Goal: Information Seeking & Learning: Learn about a topic

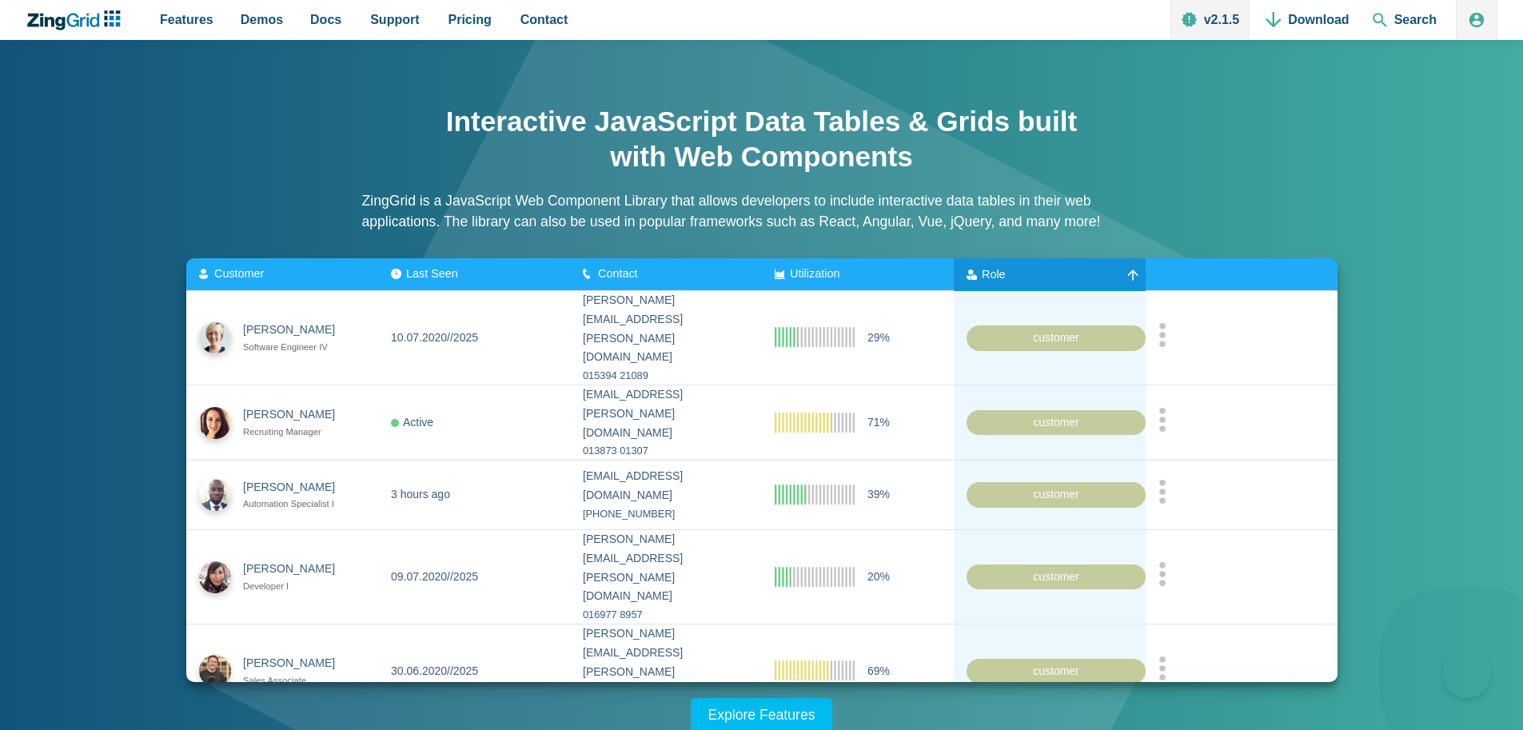
click at [989, 277] on span "Role" at bounding box center [994, 273] width 24 height 13
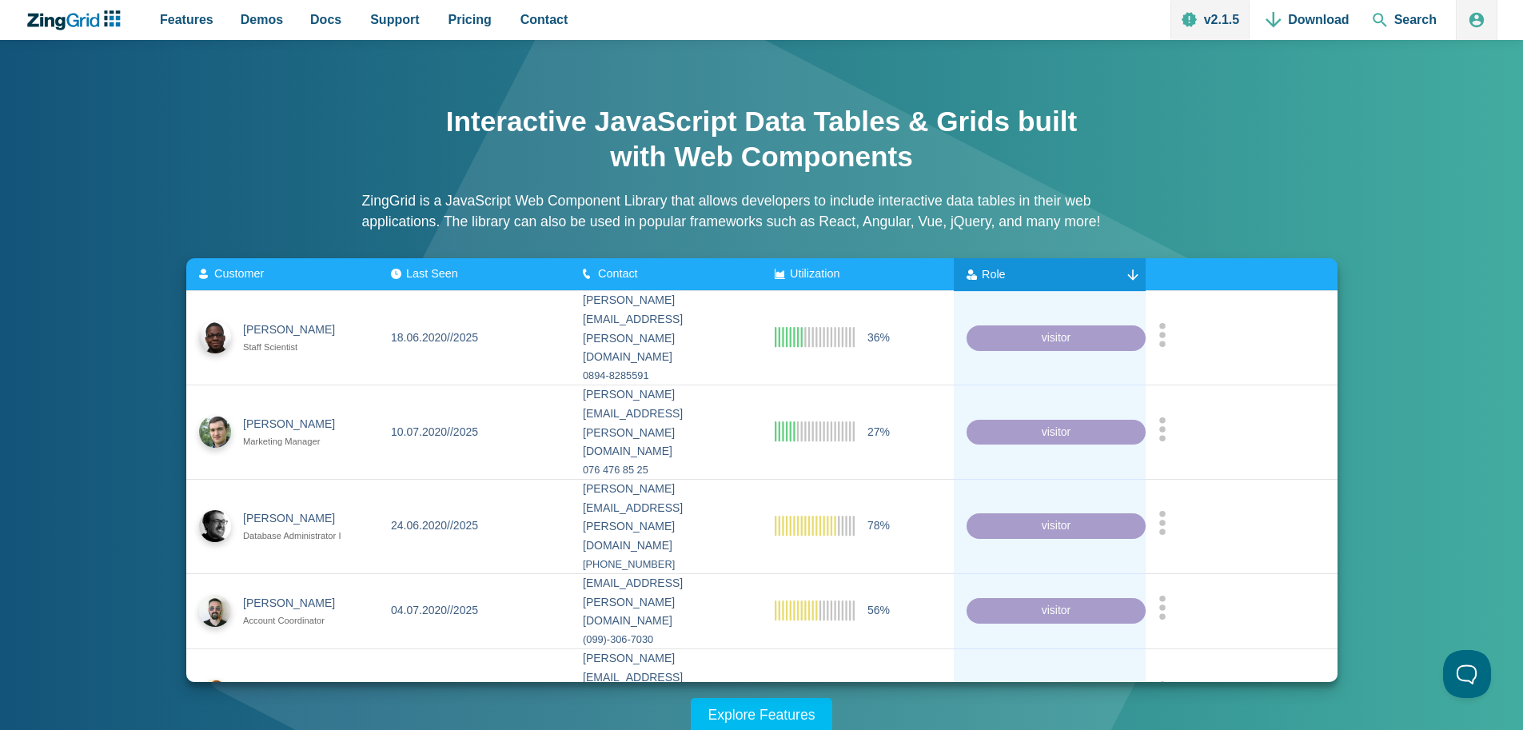
click at [989, 277] on span "Role" at bounding box center [994, 273] width 24 height 13
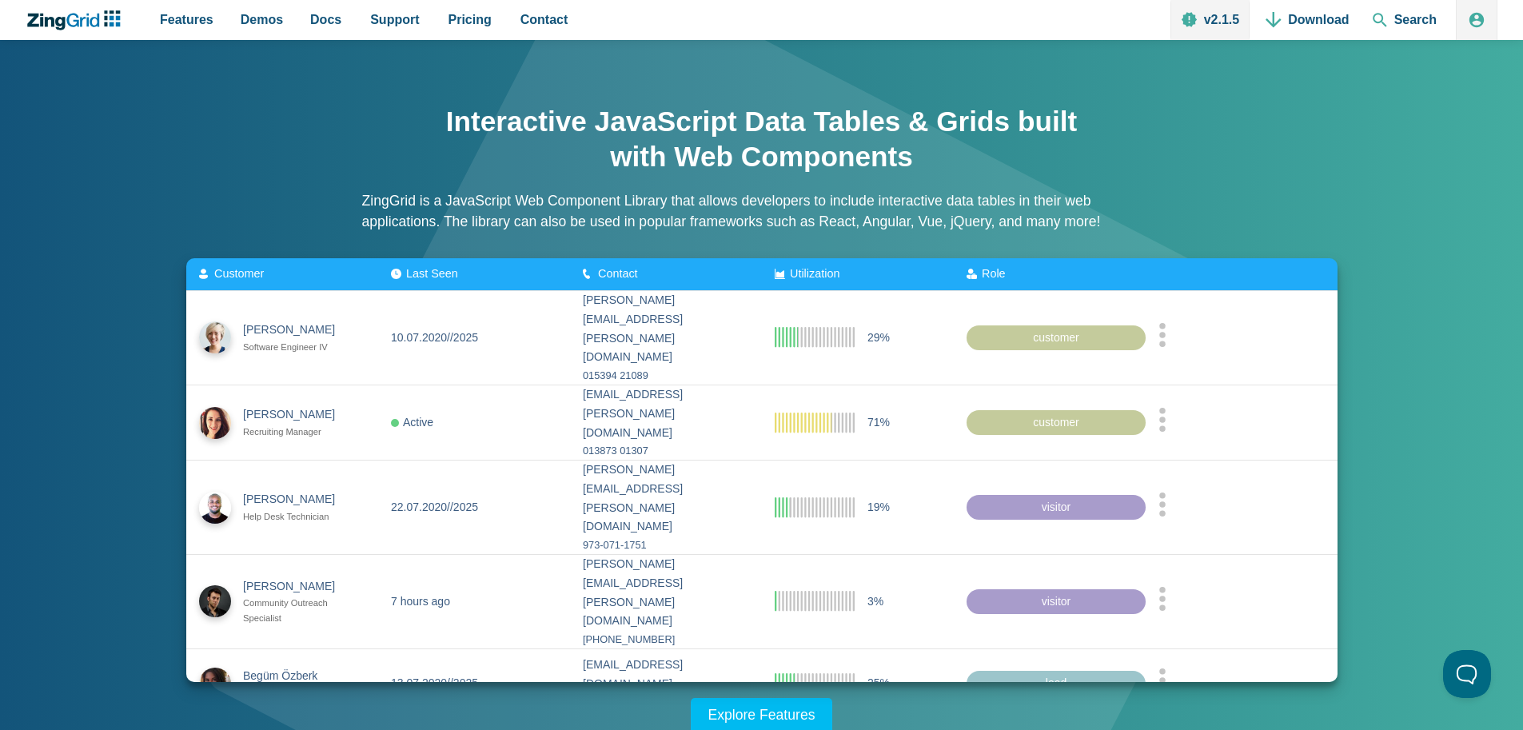
click at [1156, 217] on p "ZingGrid is a JavaScript Web Component Library that allows developers to includ…" at bounding box center [761, 211] width 799 height 42
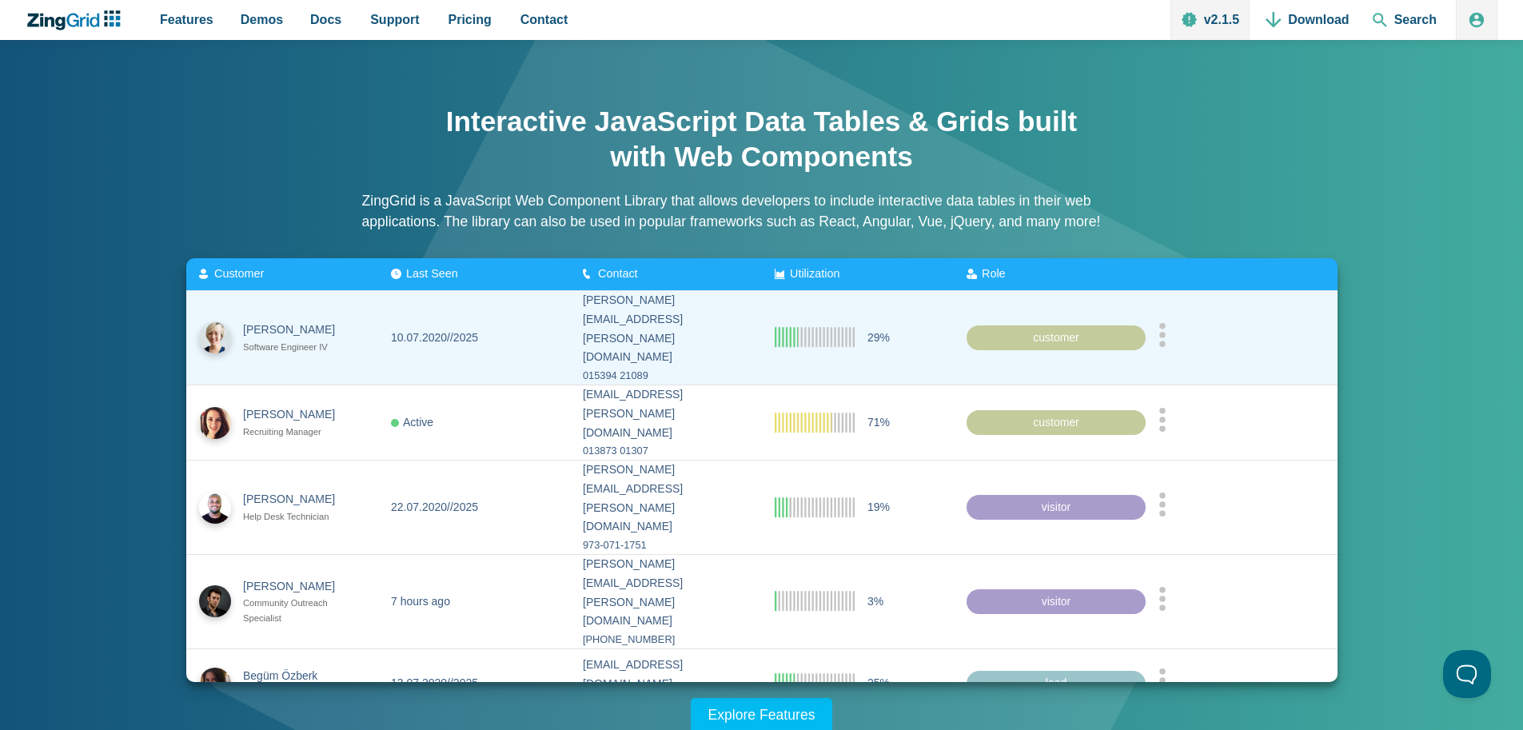
click at [1173, 335] on div "App Content" at bounding box center [1241, 337] width 166 height 30
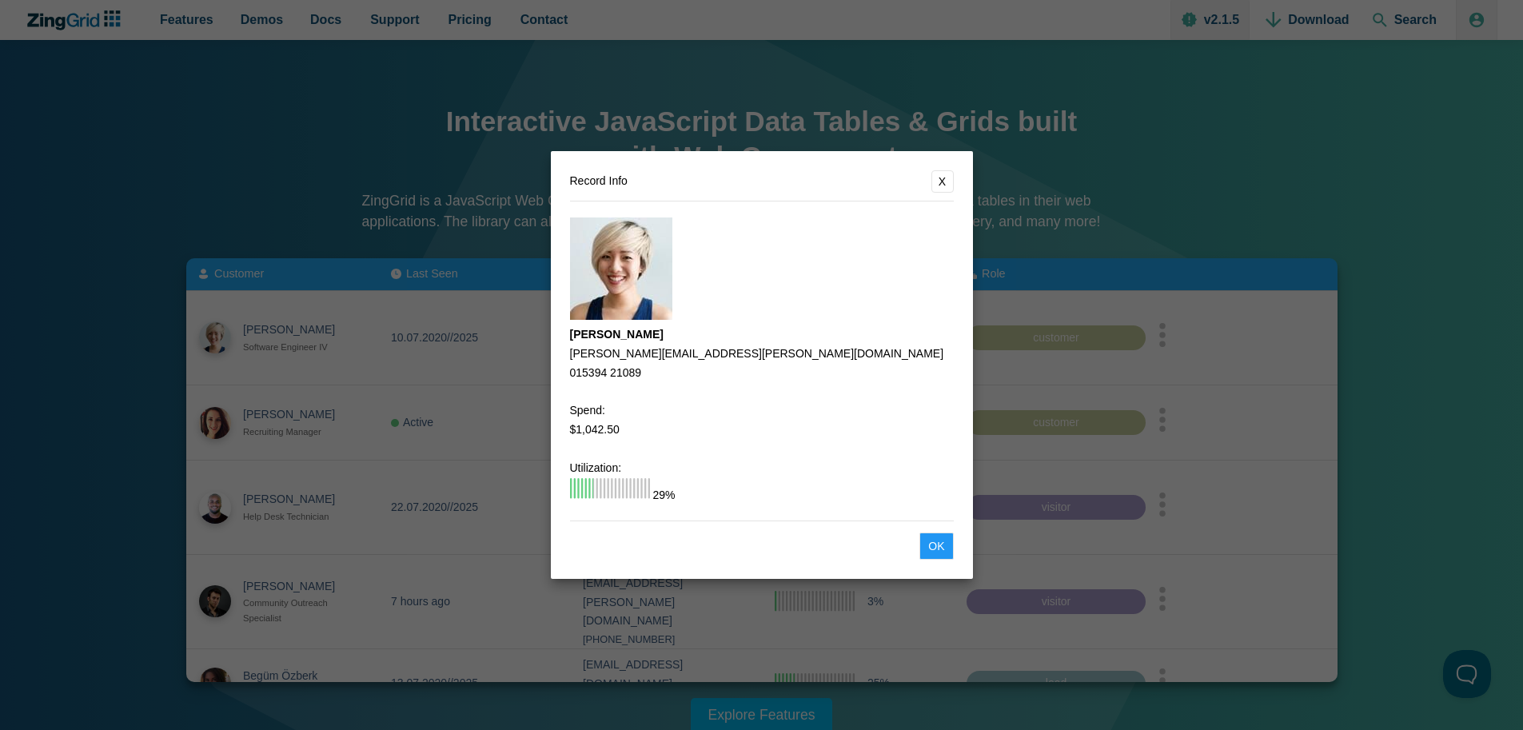
click at [1133, 147] on dialog "Record Info X Melissa Johnston melissa.johnston@angelfire.com 015394 21089 Spen…" at bounding box center [761, 365] width 1523 height 730
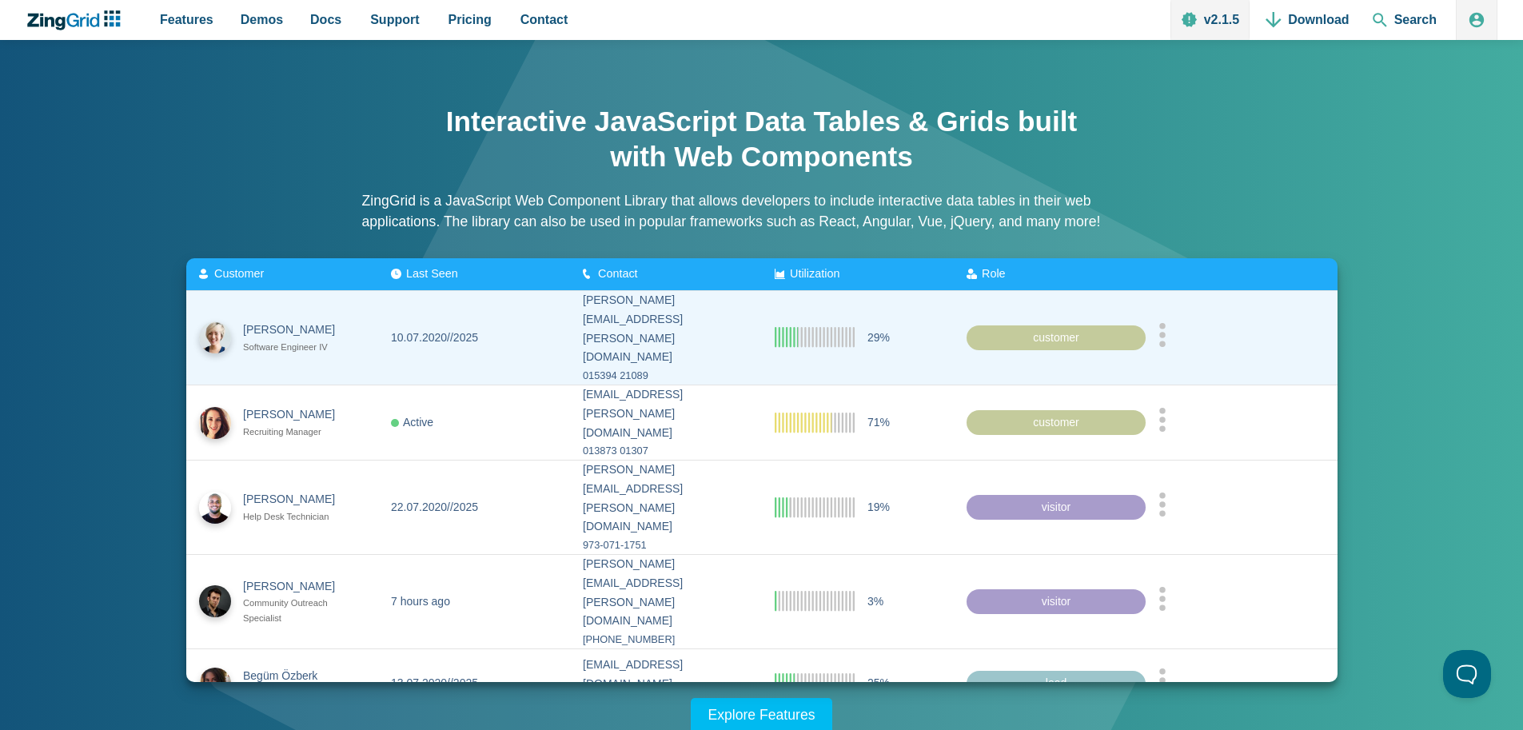
click at [659, 367] on div "015394 21089" at bounding box center [666, 376] width 166 height 18
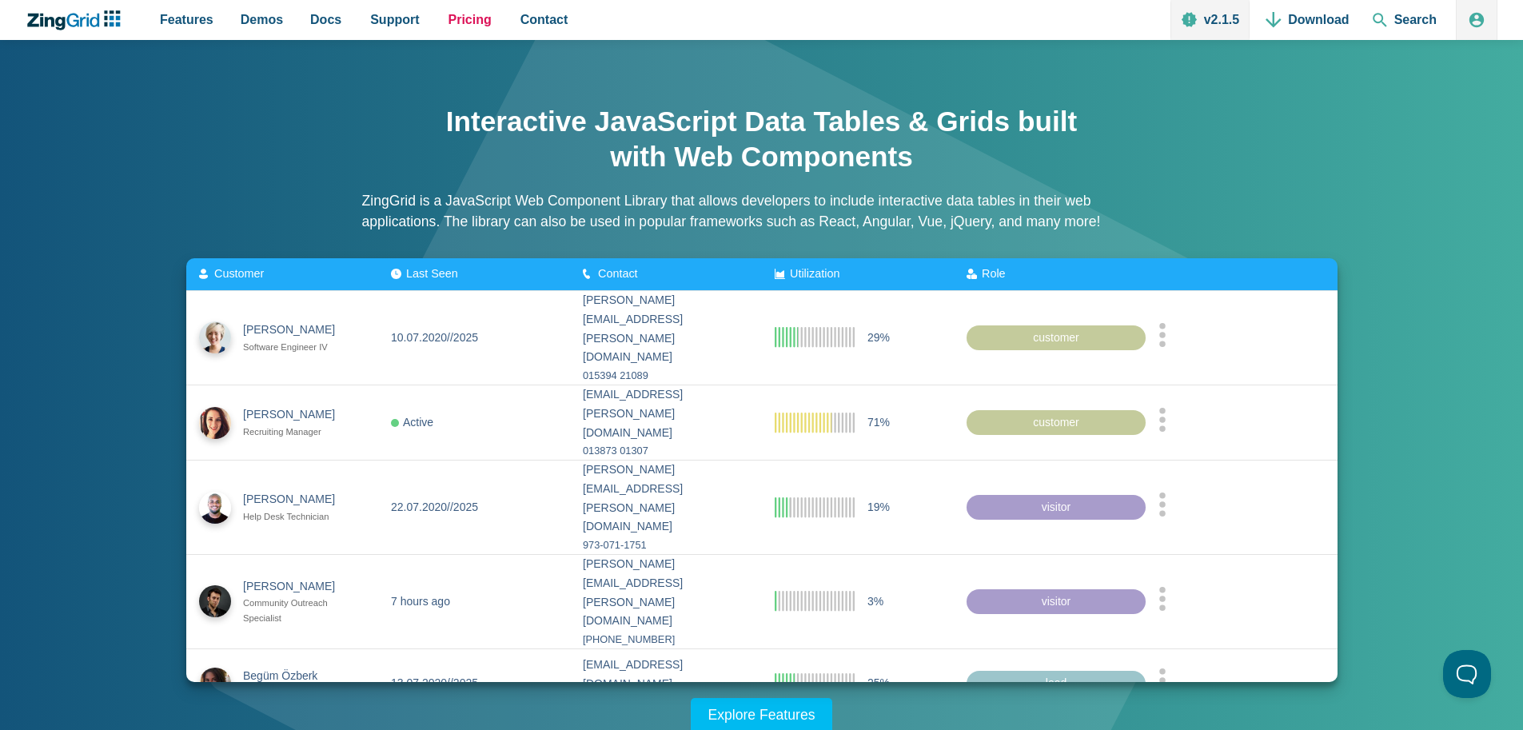
click at [460, 25] on span "Pricing" at bounding box center [469, 20] width 43 height 22
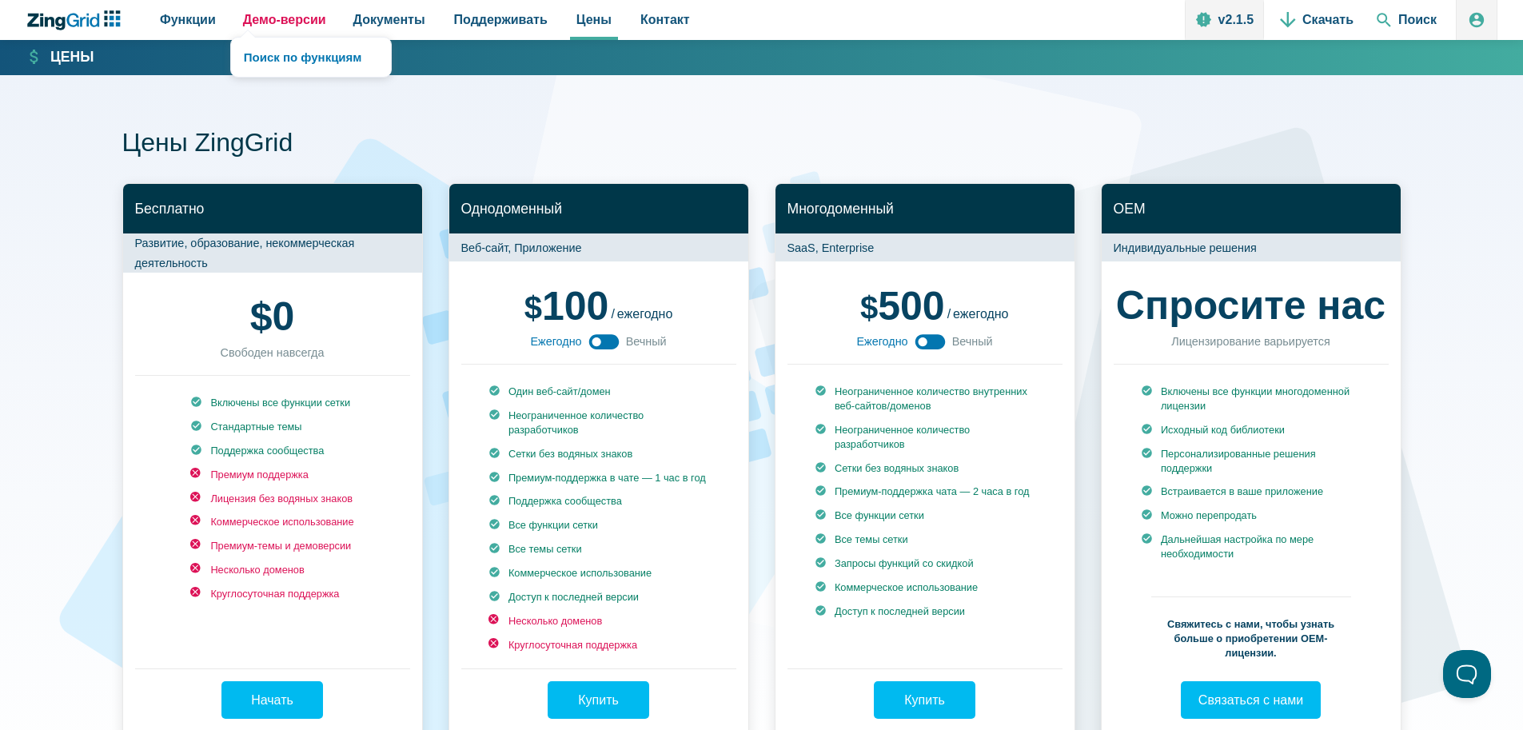
click at [269, 14] on font "Демо-версии" at bounding box center [284, 20] width 83 height 14
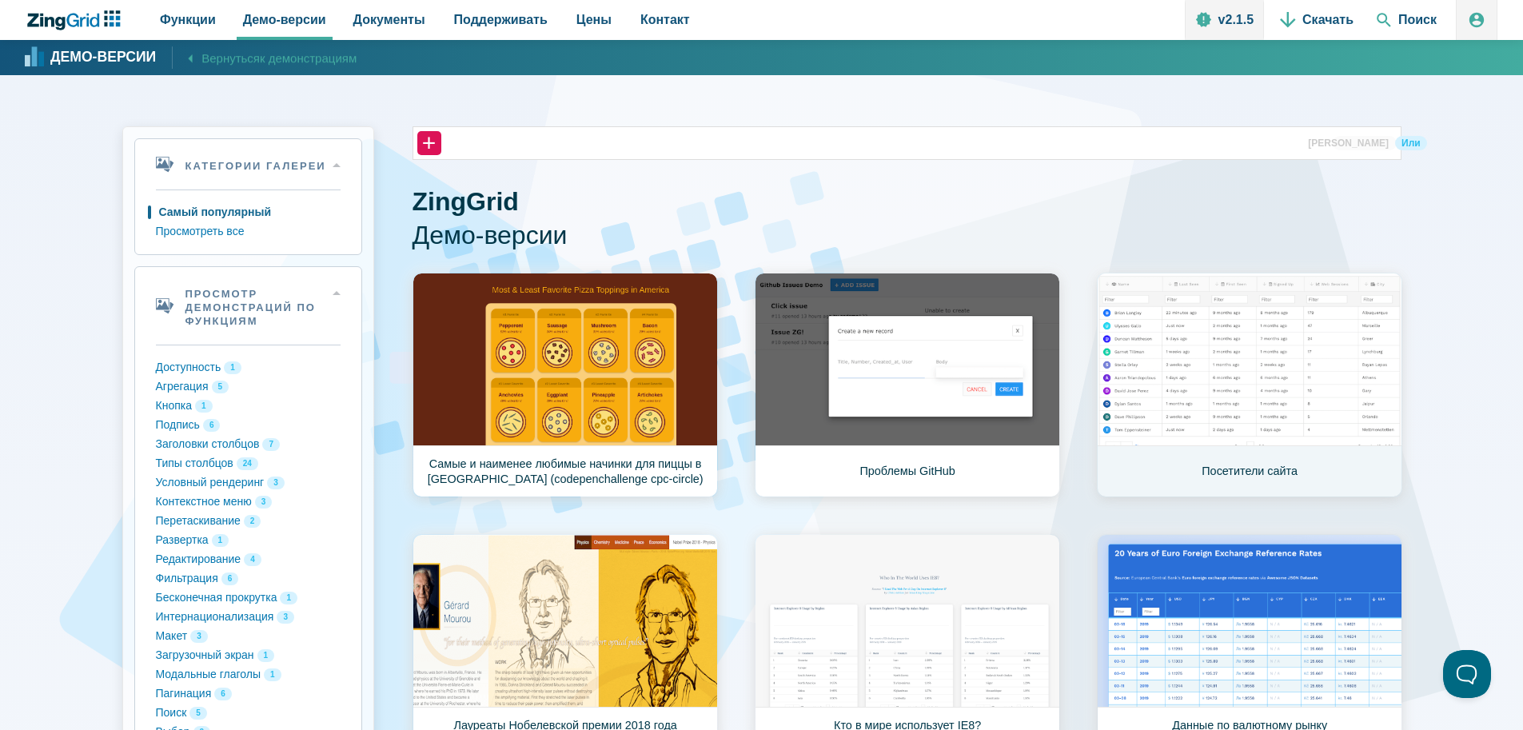
click at [1251, 380] on link "Посетители сайта" at bounding box center [1249, 385] width 305 height 225
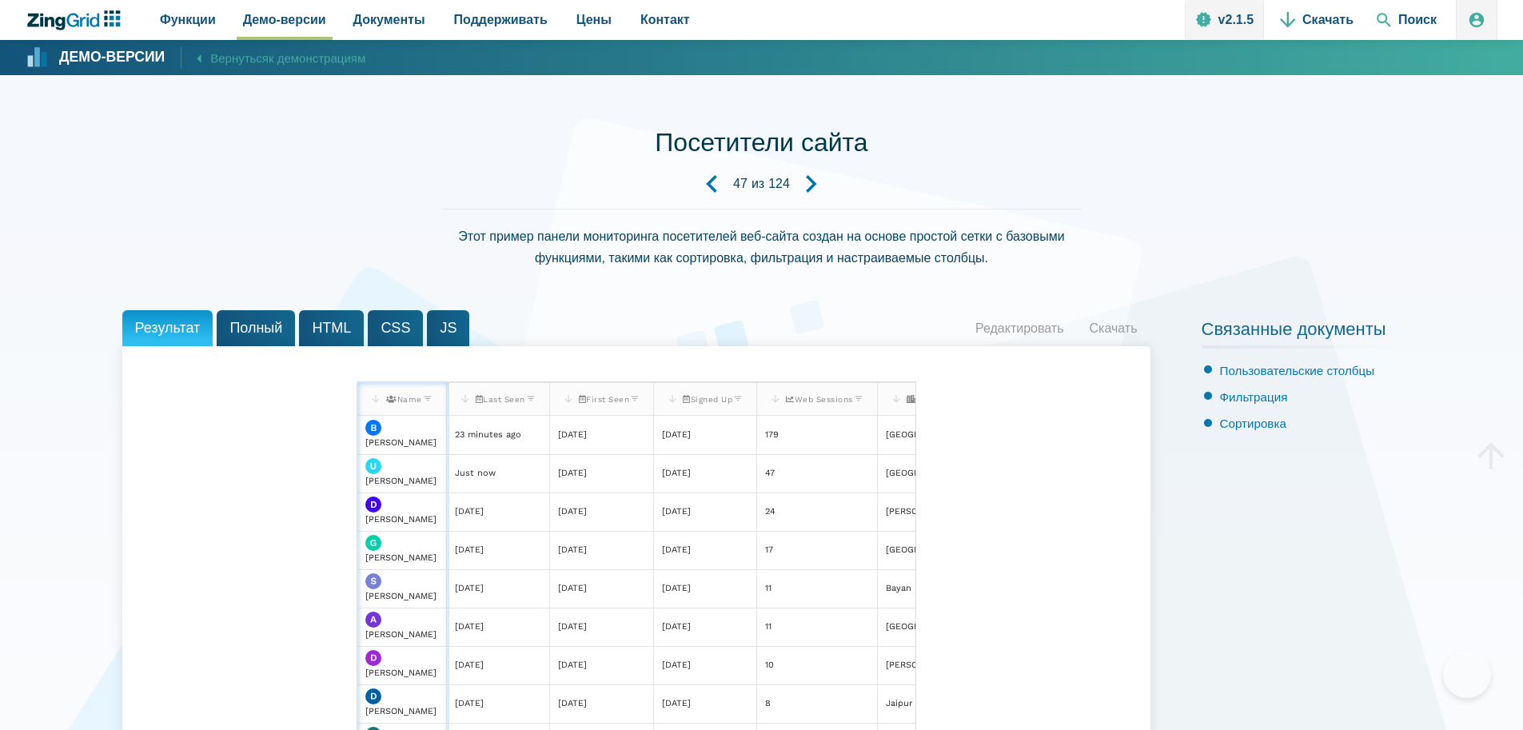
click at [491, 395] on span "Last Seen" at bounding box center [500, 399] width 50 height 9
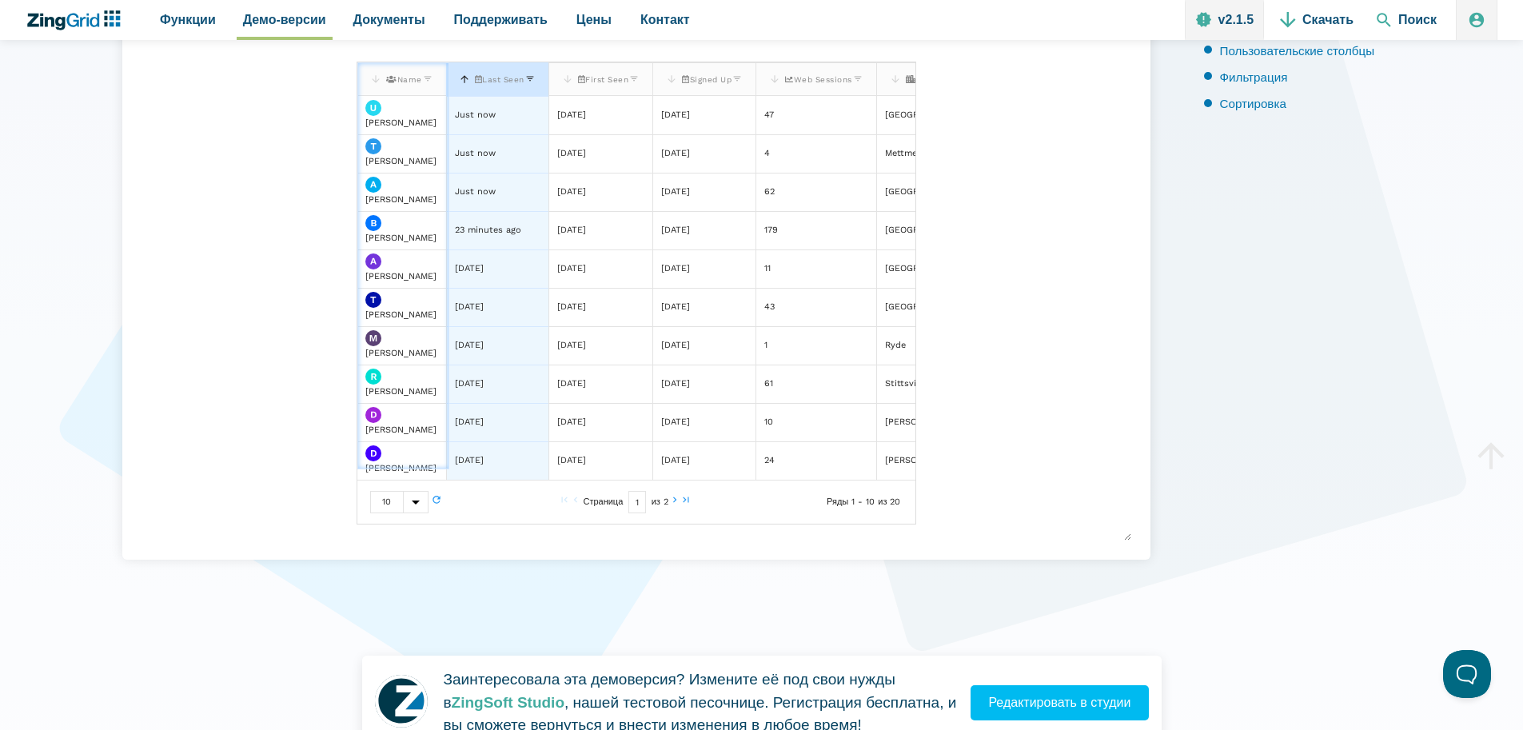
click at [491, 75] on span "Last Seen" at bounding box center [499, 79] width 50 height 9
click at [610, 81] on span "First Seen" at bounding box center [602, 79] width 51 height 9
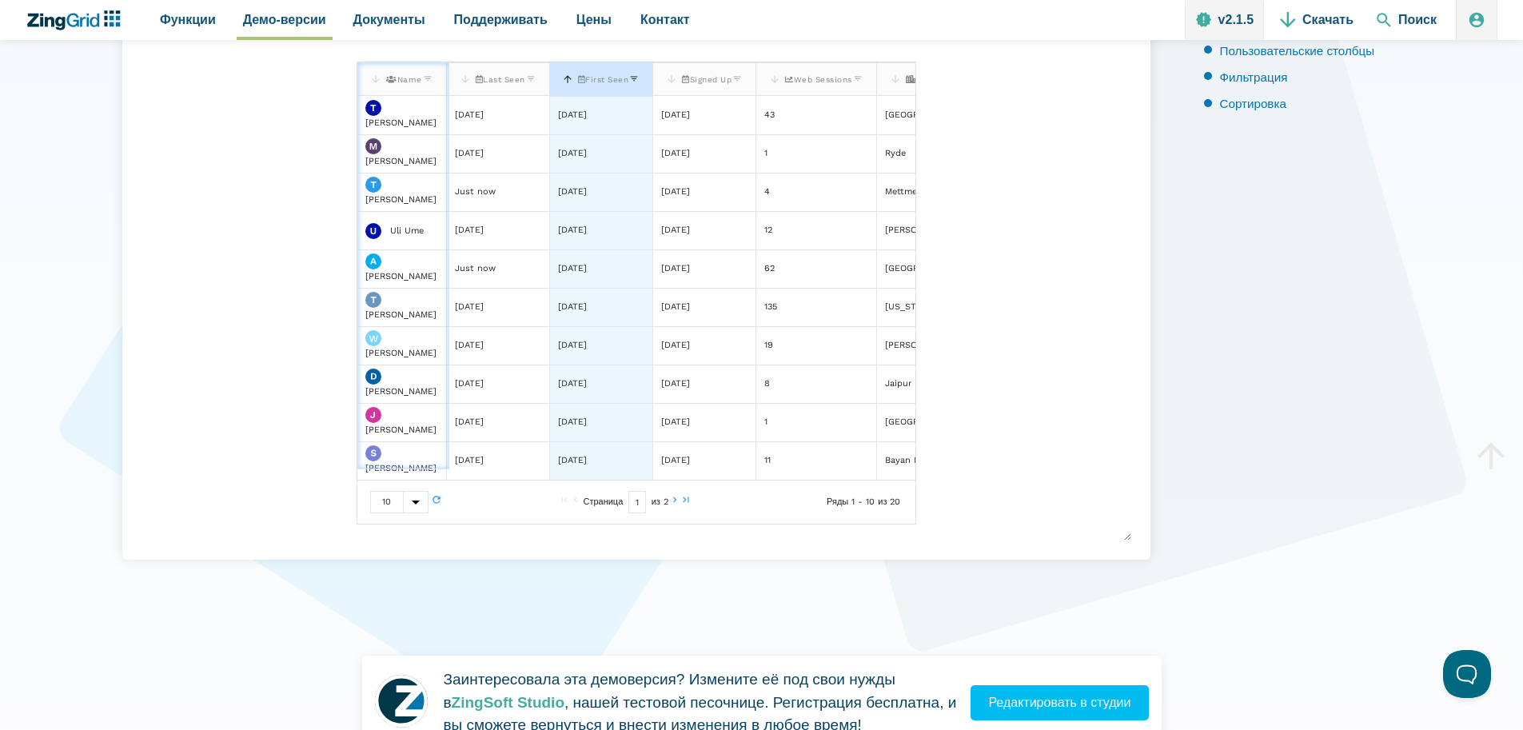
click at [610, 81] on span "First Seen" at bounding box center [602, 79] width 51 height 9
click at [393, 70] on div "Name" at bounding box center [401, 80] width 63 height 20
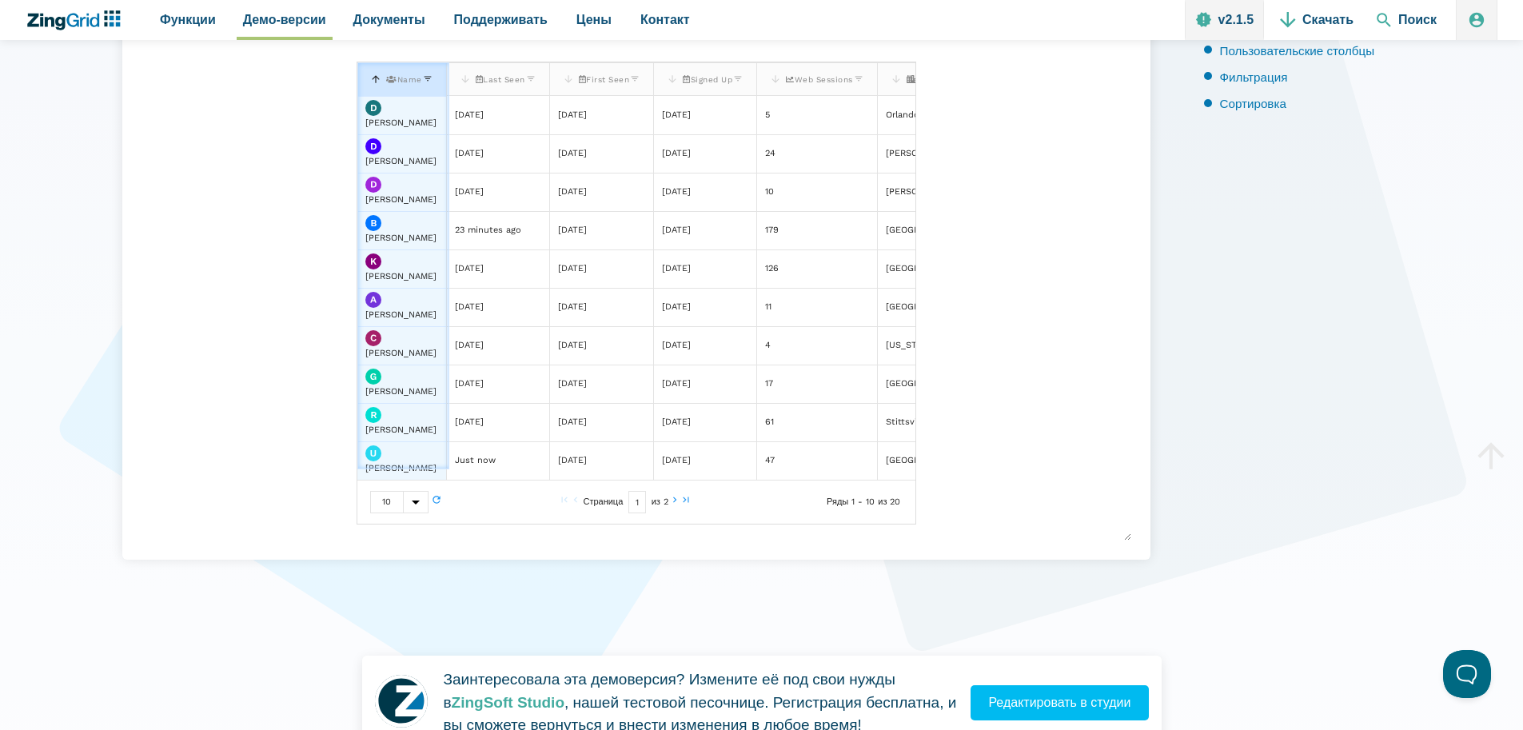
click at [393, 70] on div "Name" at bounding box center [401, 80] width 63 height 20
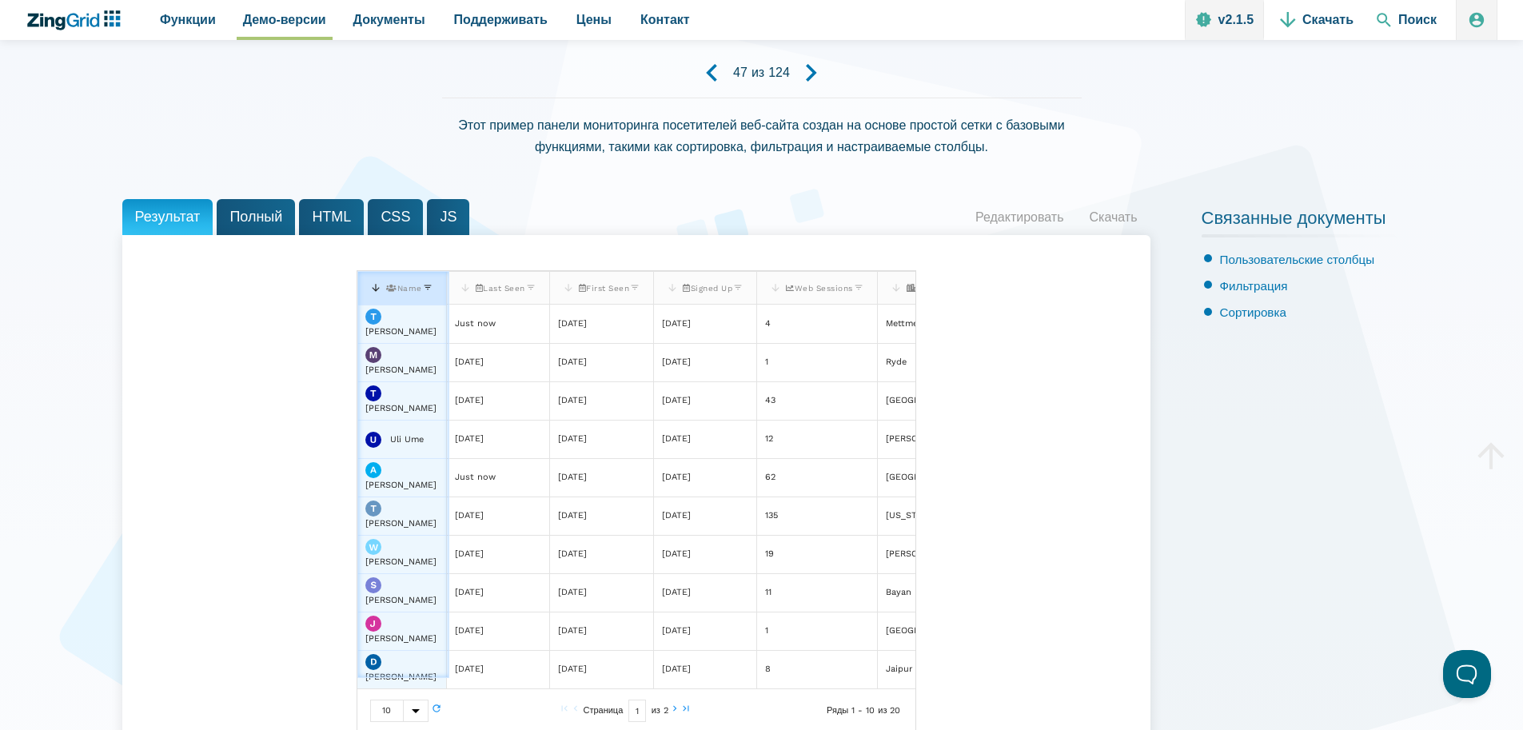
scroll to position [80, 0]
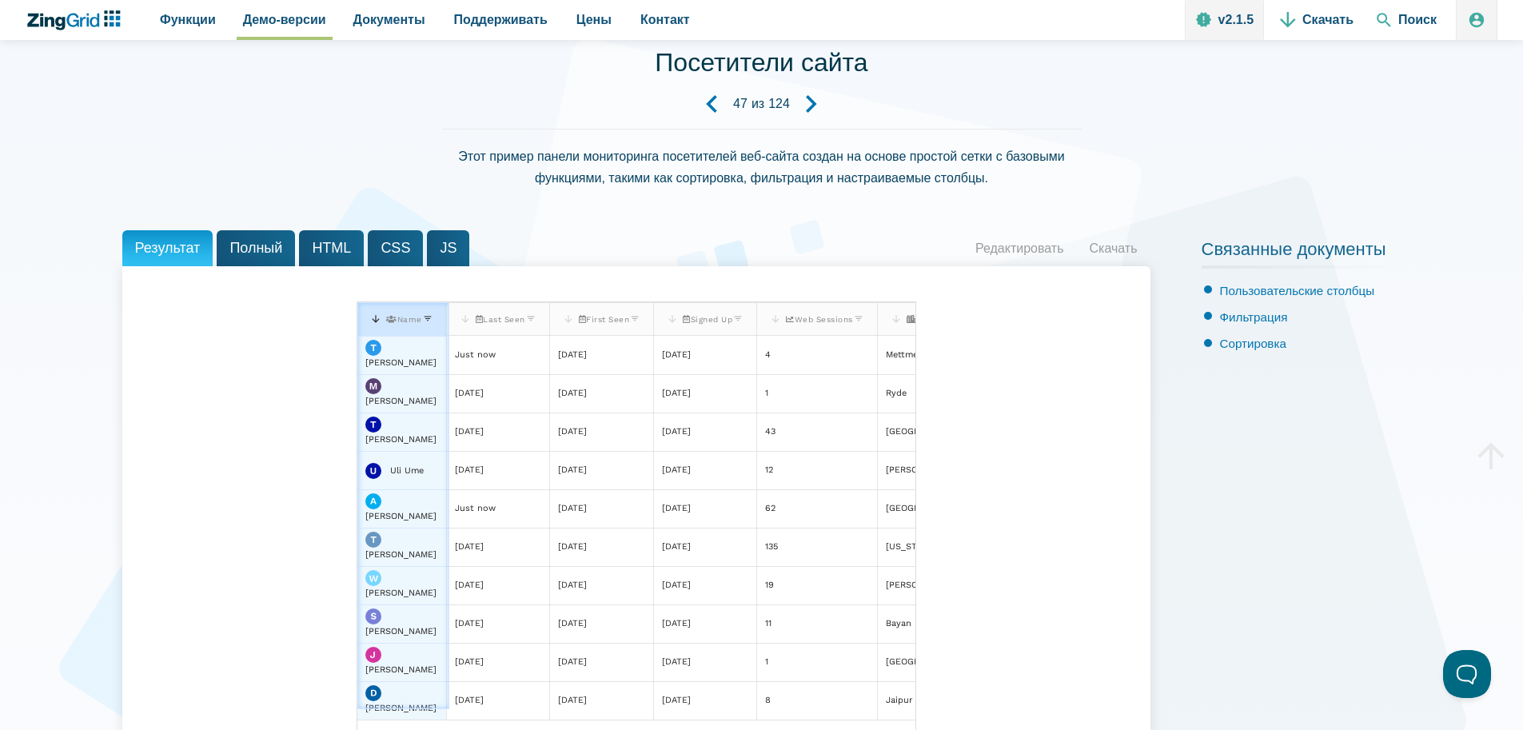
click at [243, 259] on font "Полный" at bounding box center [255, 248] width 53 height 25
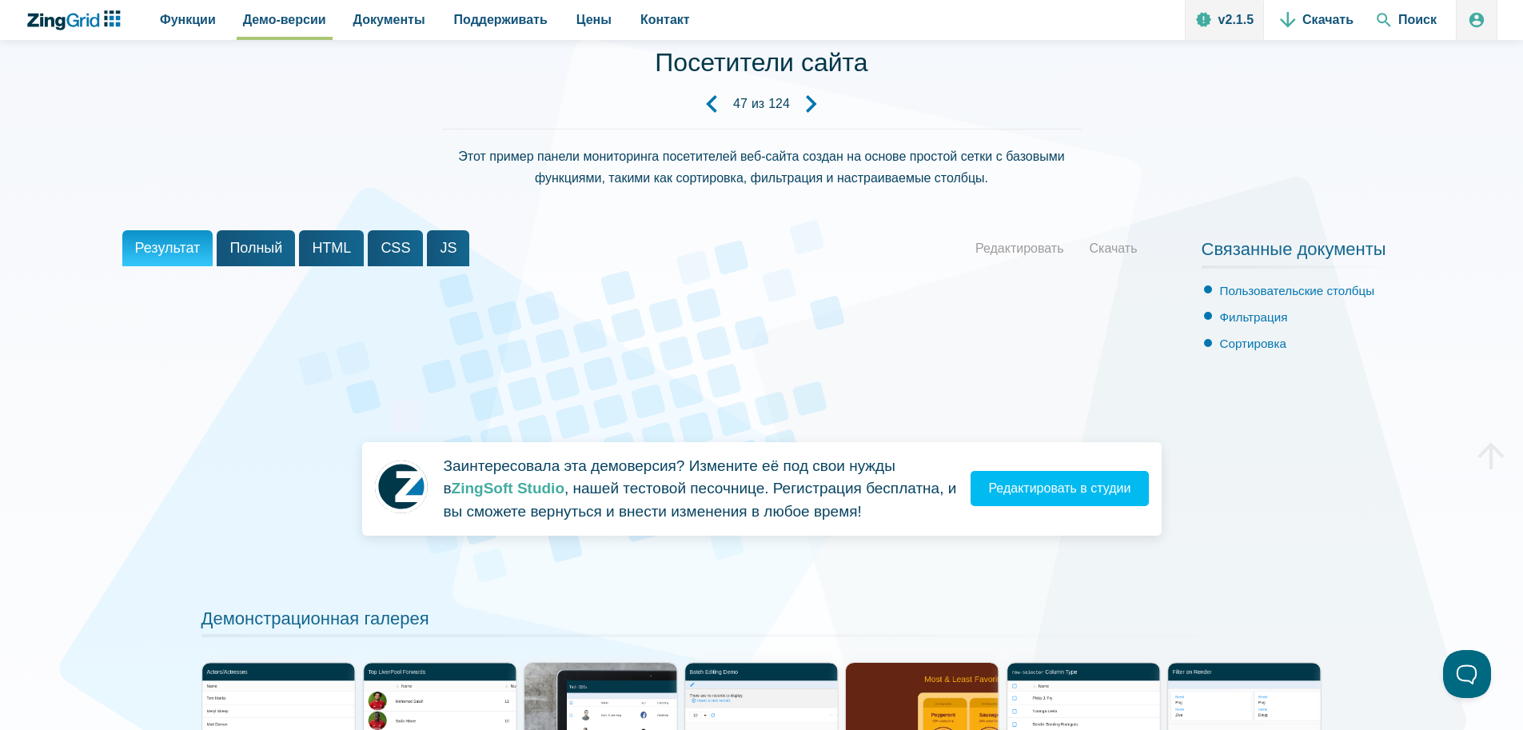
click at [268, 242] on font "Полный" at bounding box center [255, 248] width 53 height 16
click at [711, 99] on icon "Предыдущая демо-версия" at bounding box center [712, 104] width 18 height 18
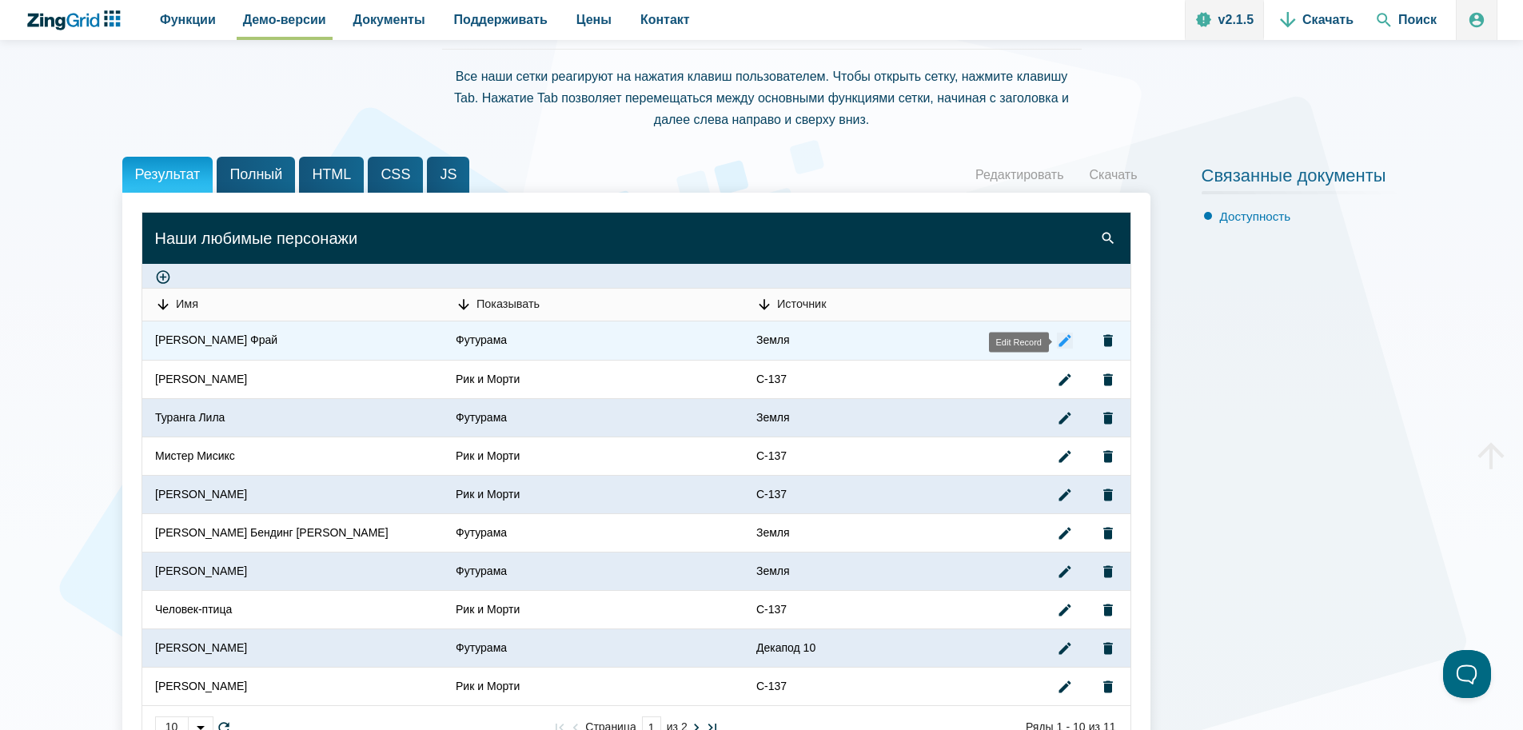
click at [1067, 345] on zg-icon "editrecord" at bounding box center [1065, 340] width 16 height 16
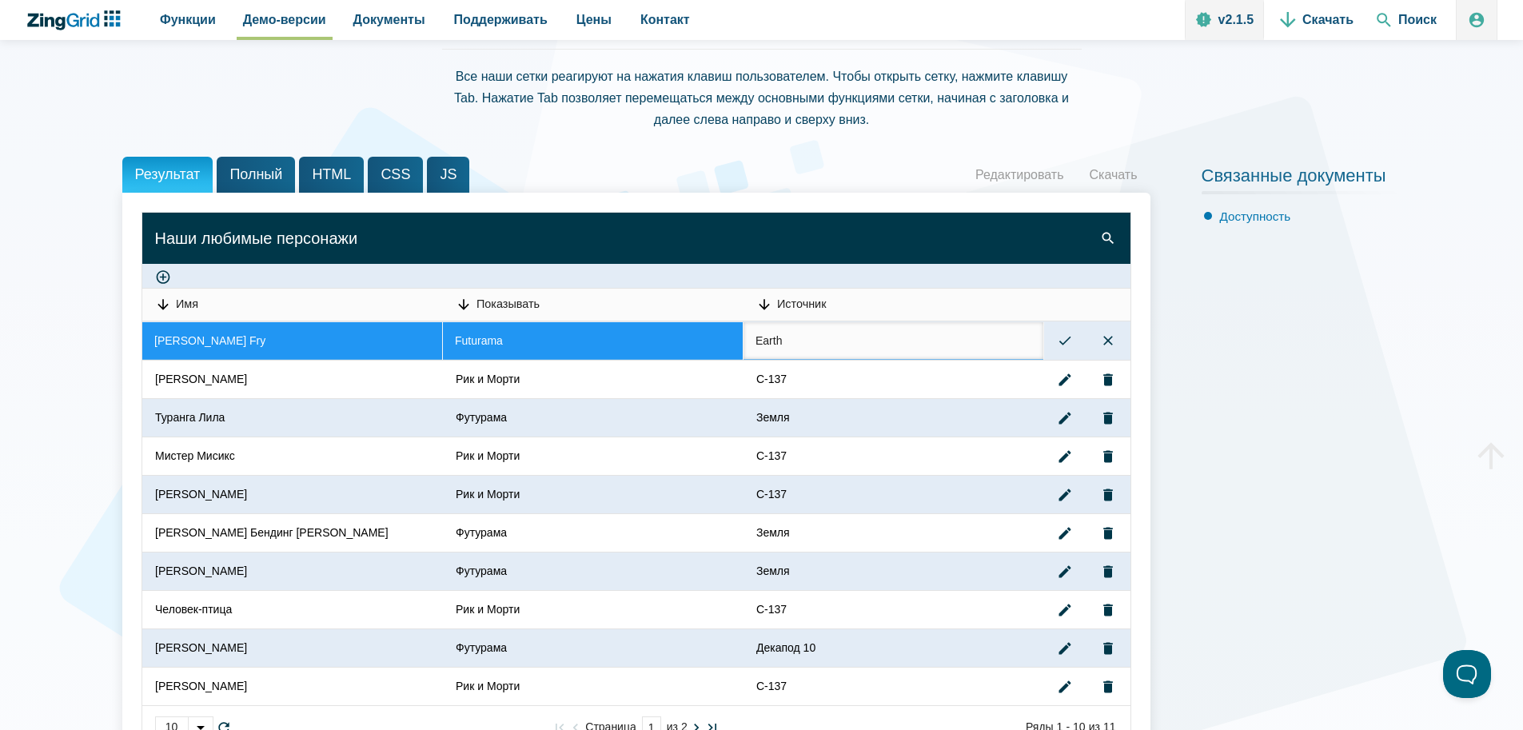
click at [919, 330] on input "Earth" at bounding box center [893, 341] width 300 height 38
type input "Earth1"
click at [1072, 340] on zg-icon "submitrecord" at bounding box center [1065, 340] width 16 height 16
